Goal: Task Accomplishment & Management: Use online tool/utility

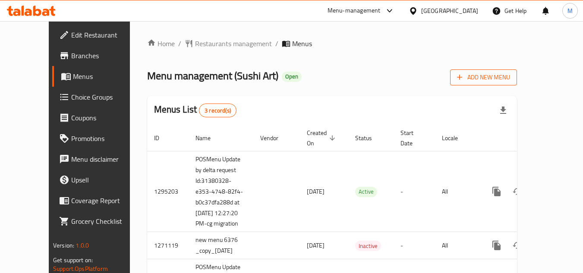
click at [510, 81] on span "Add New Menu" at bounding box center [483, 77] width 53 height 11
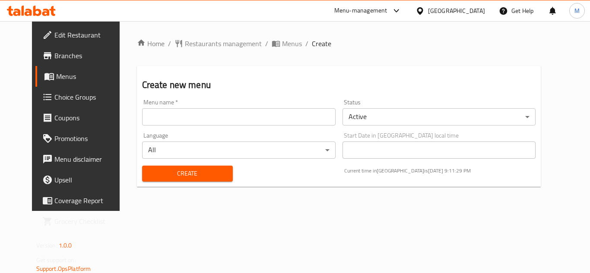
click at [56, 75] on span "Menus" at bounding box center [89, 76] width 67 height 10
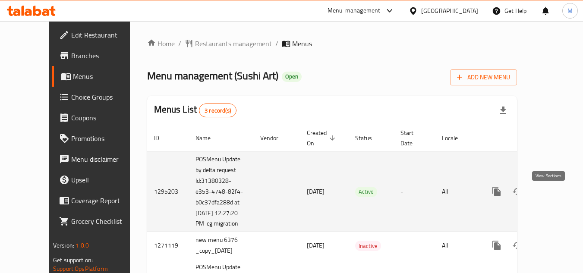
click at [554, 197] on icon "enhanced table" at bounding box center [559, 191] width 10 height 10
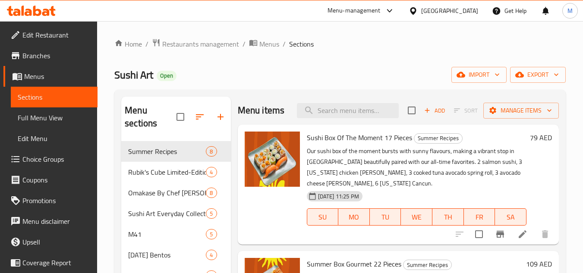
click at [546, 73] on span "export" at bounding box center [538, 74] width 42 height 11
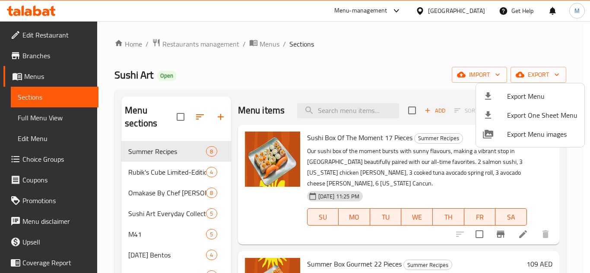
click at [542, 95] on span "Export Menu" at bounding box center [542, 96] width 70 height 10
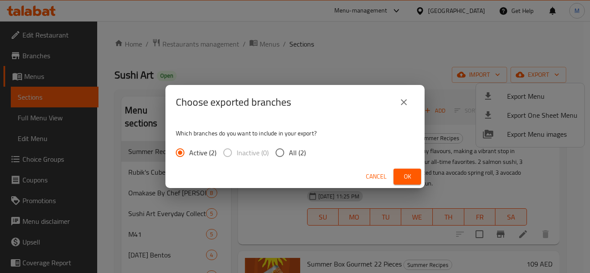
click at [278, 151] on input "All (2)" at bounding box center [280, 153] width 18 height 18
radio input "true"
click at [414, 174] on button "Ok" at bounding box center [407, 177] width 28 height 16
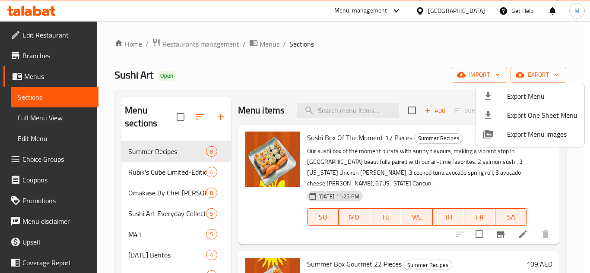
click at [335, 61] on div at bounding box center [295, 136] width 590 height 273
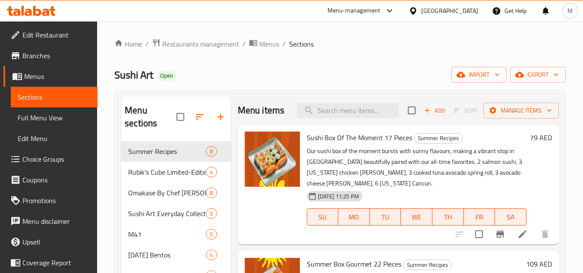
click at [32, 58] on span "Branches" at bounding box center [56, 55] width 68 height 10
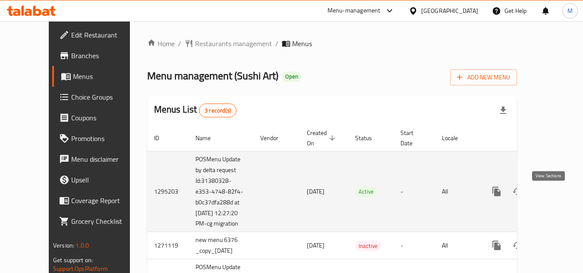
click at [554, 195] on icon "enhanced table" at bounding box center [559, 191] width 10 height 10
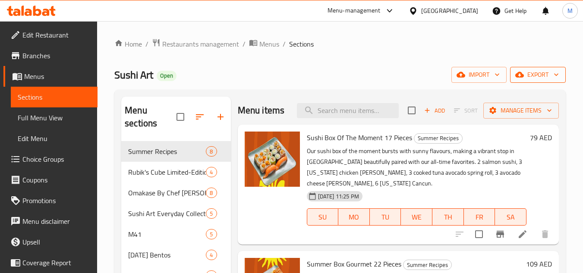
click at [545, 76] on span "export" at bounding box center [538, 74] width 42 height 11
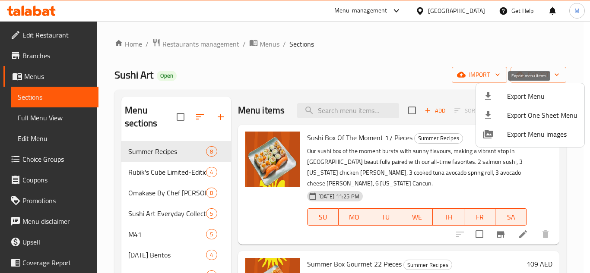
click at [526, 95] on span "Export Menu" at bounding box center [542, 96] width 70 height 10
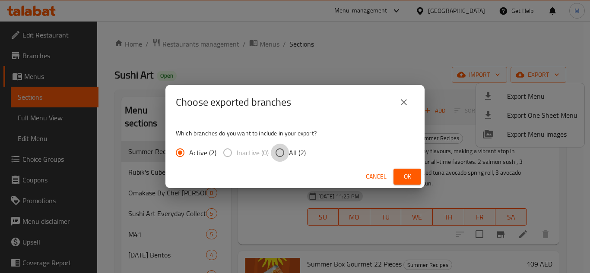
click at [280, 147] on input "All (2)" at bounding box center [280, 153] width 18 height 18
radio input "true"
click at [403, 181] on span "Ok" at bounding box center [407, 176] width 14 height 11
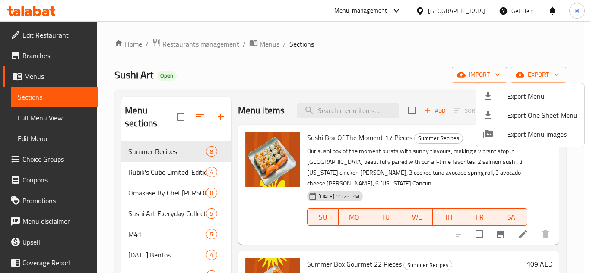
click at [346, 67] on div at bounding box center [295, 136] width 590 height 273
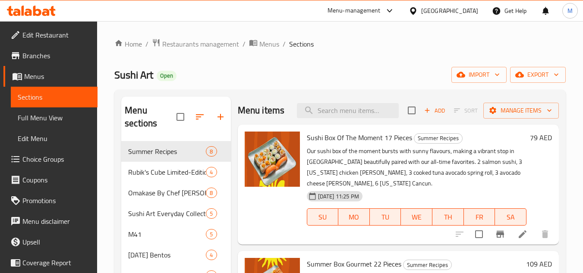
click at [41, 59] on span "Branches" at bounding box center [56, 55] width 68 height 10
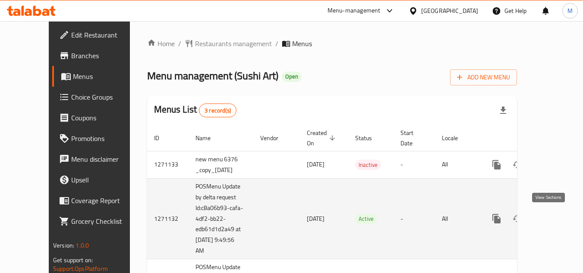
click at [555, 218] on icon "enhanced table" at bounding box center [559, 219] width 8 height 8
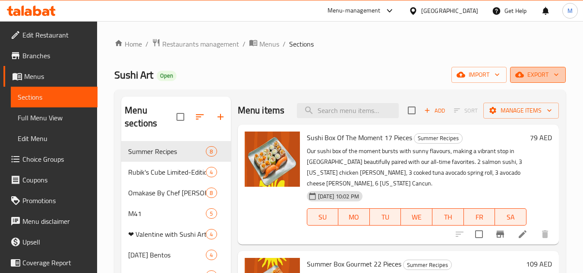
click at [538, 72] on span "export" at bounding box center [538, 74] width 42 height 11
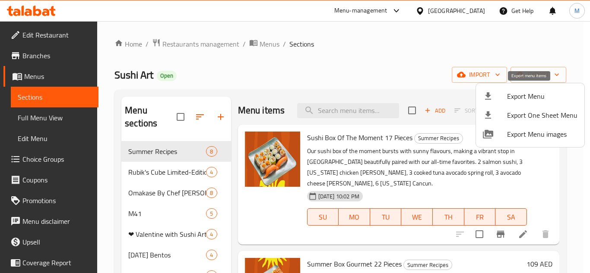
click at [529, 94] on span "Export Menu" at bounding box center [542, 96] width 70 height 10
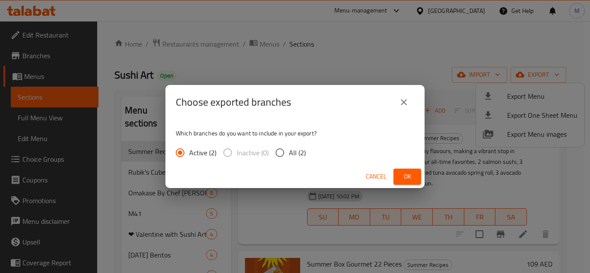
click at [278, 156] on input "All (2)" at bounding box center [280, 153] width 18 height 18
radio input "true"
click at [401, 178] on span "Ok" at bounding box center [407, 176] width 14 height 11
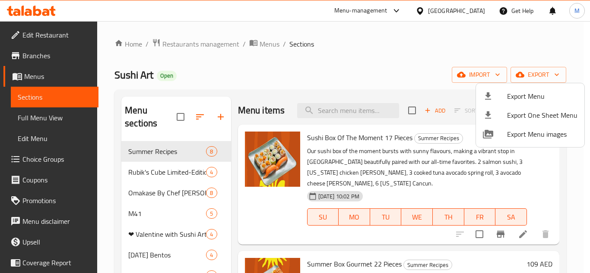
click at [34, 55] on div at bounding box center [295, 136] width 590 height 273
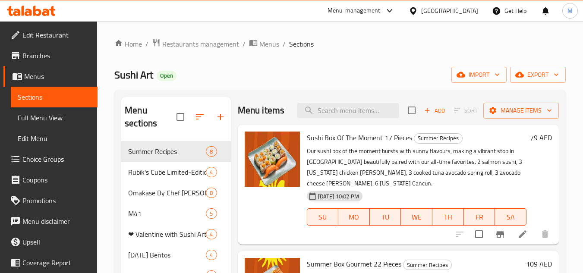
click at [34, 55] on span "Branches" at bounding box center [56, 55] width 68 height 10
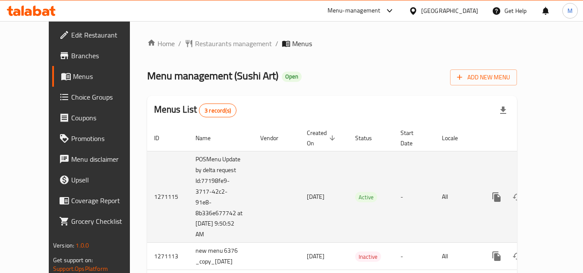
click at [147, 195] on td "1271115" at bounding box center [167, 197] width 41 height 92
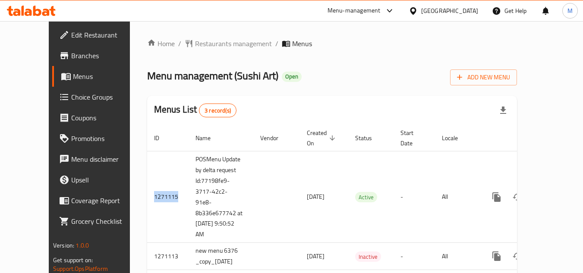
click at [71, 57] on span "Branches" at bounding box center [105, 55] width 68 height 10
